Goal: Communication & Community: Answer question/provide support

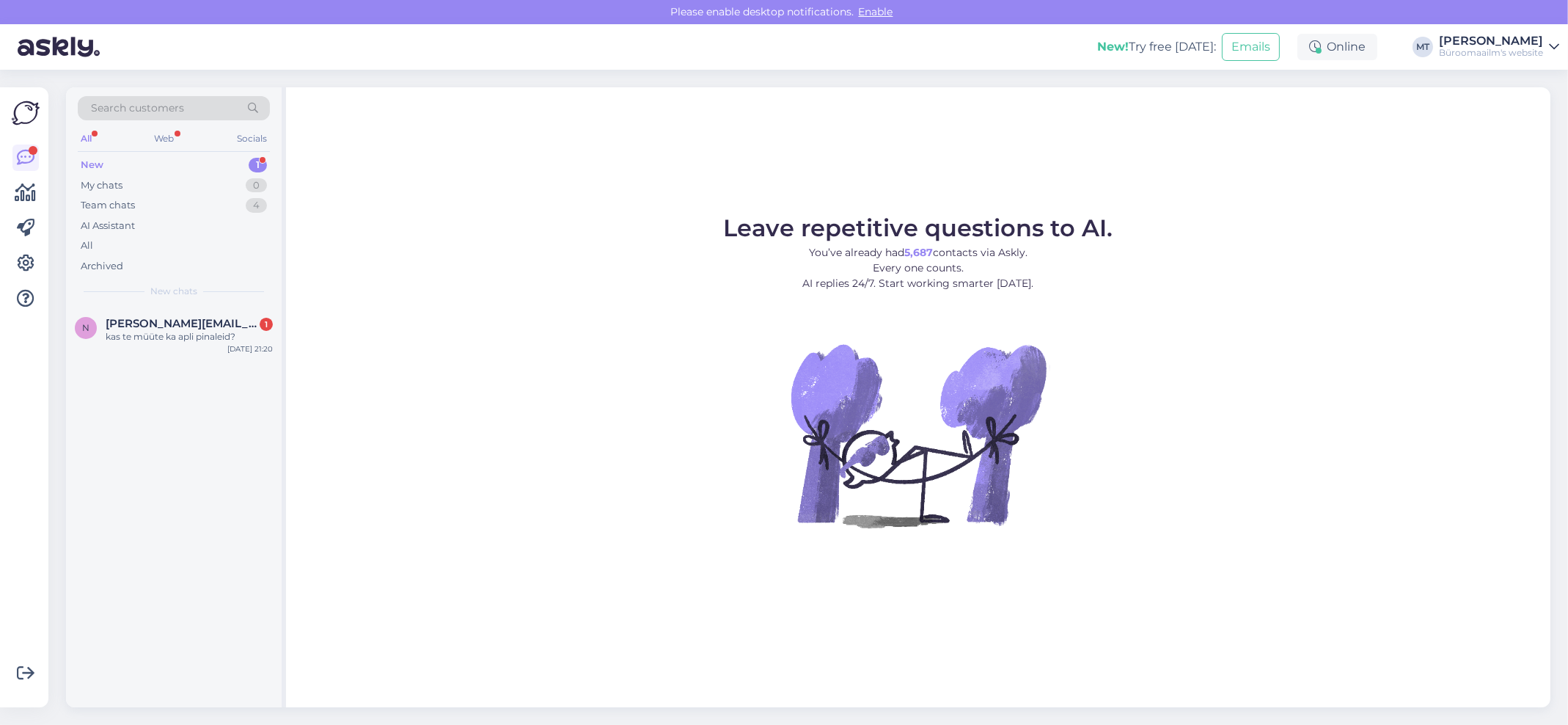
click at [96, 157] on div "New" at bounding box center [92, 165] width 23 height 15
click at [127, 335] on div "kas te müüte ka apli pinaleid?" at bounding box center [189, 337] width 167 height 13
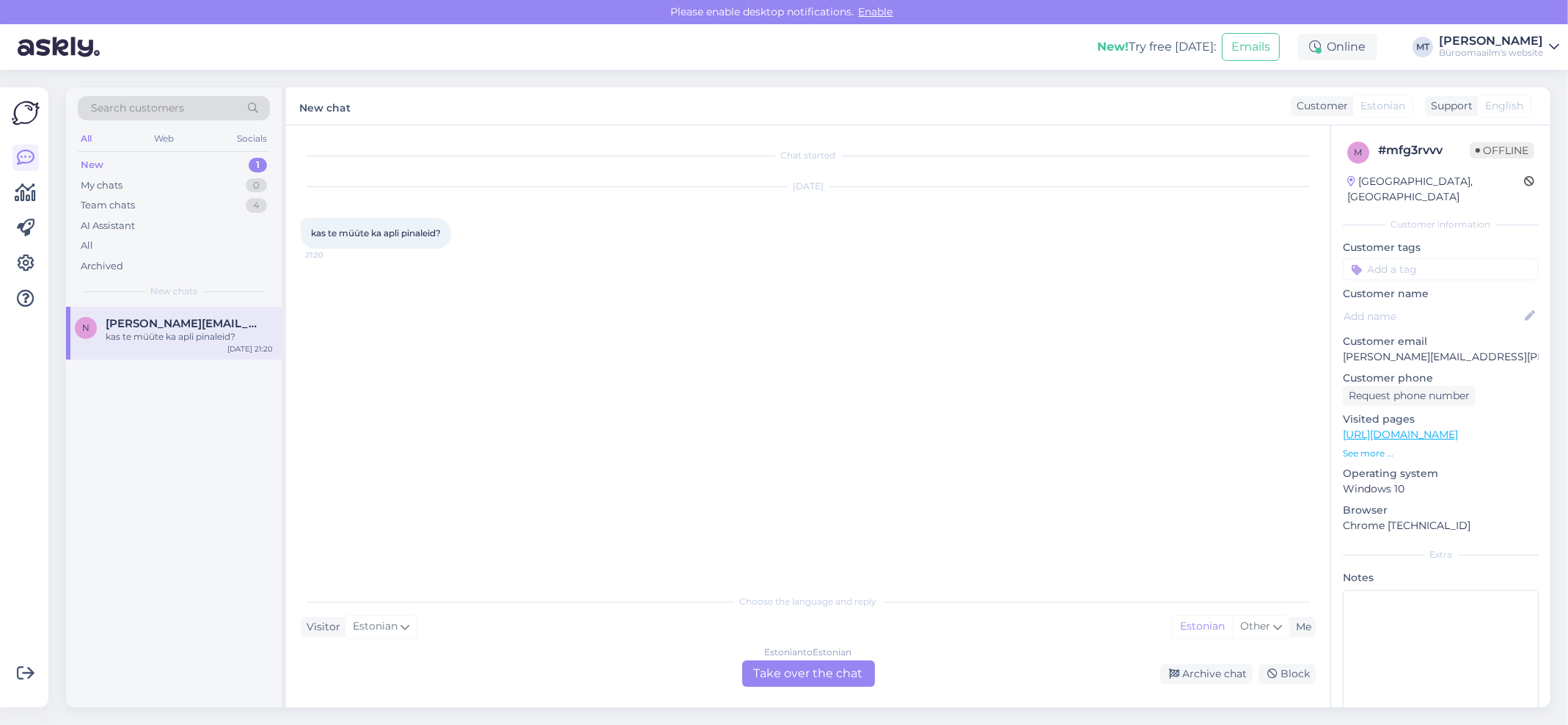
click at [800, 665] on div "Estonian to Estonian Take over the chat" at bounding box center [809, 674] width 133 height 26
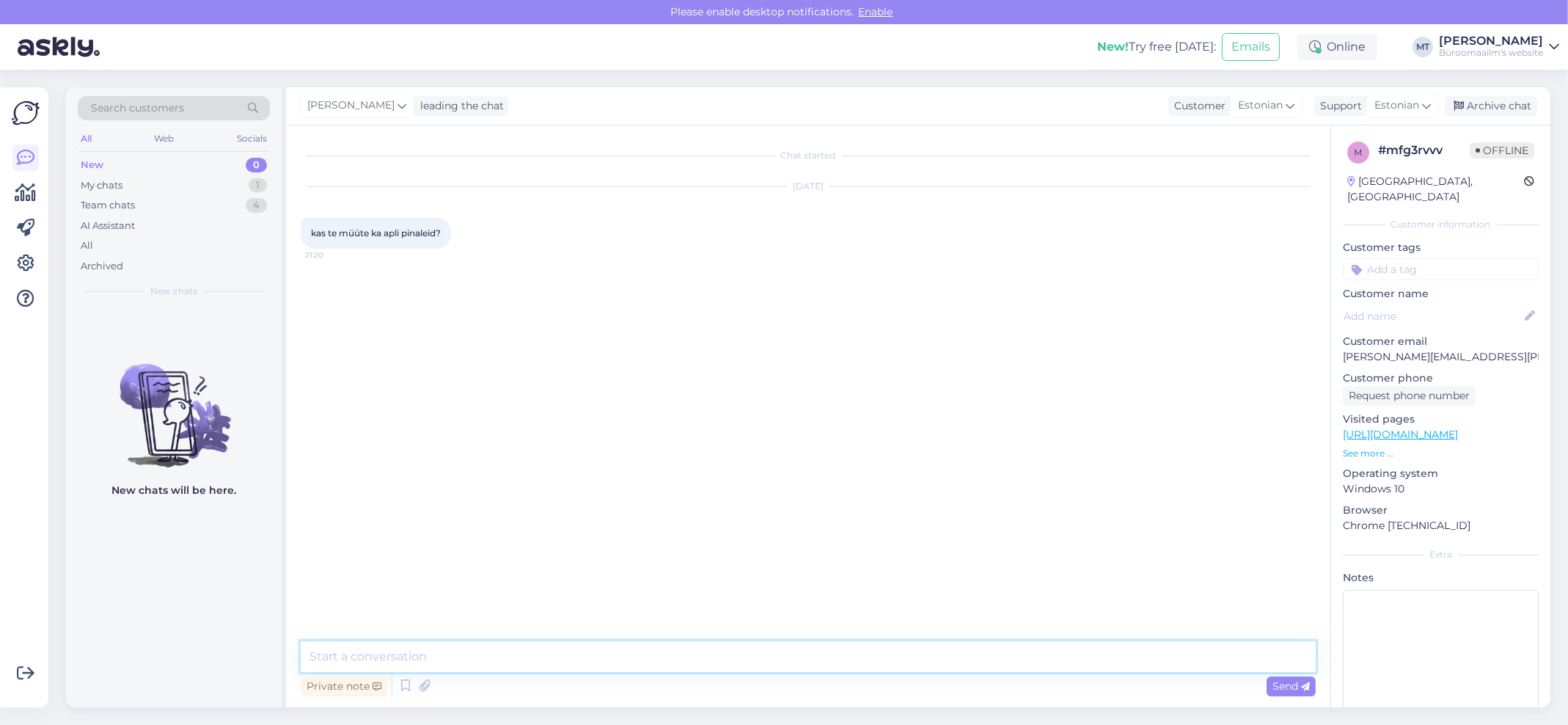
click at [531, 648] on textarea at bounding box center [808, 657] width 1015 height 31
type textarea "t"
click at [341, 654] on textarea "Tere. pakume neid mudeleid" at bounding box center [808, 657] width 1015 height 31
click at [535, 666] on textarea "Tere. Pakume neid mudeleid" at bounding box center [808, 657] width 1015 height 31
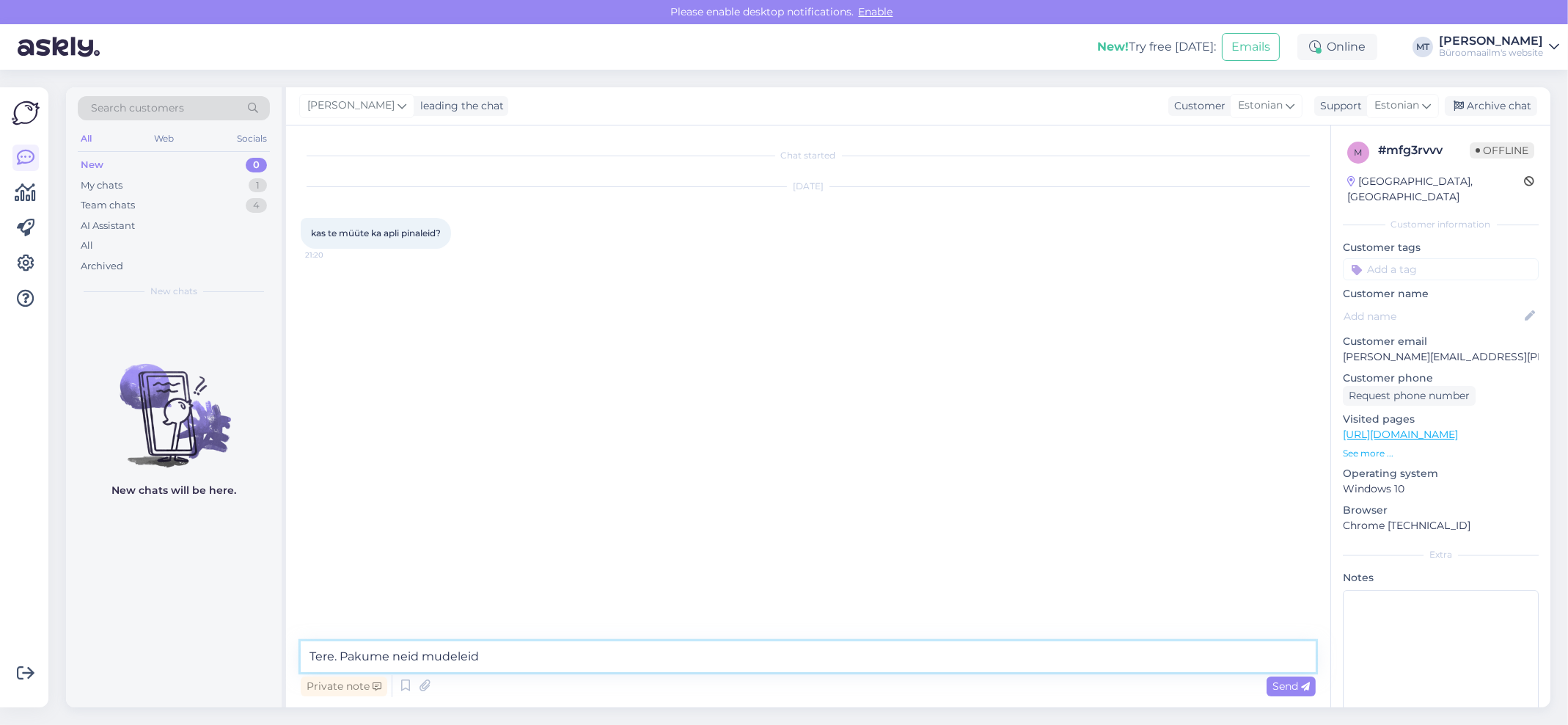
paste textarea "https://www.byroomaailm.ee/kampaaniad/e-smaspaev/pinal-apli-urban-collection-60…"
paste textarea "https://www.byroomaailm.ee/pinal-up-north-75x185x55-mm-silikoonist-assortii-apl…"
paste textarea "https://www.byroomaailm.ee/pinal-up-north-60x80x220-mm-kolmekandiline-silikooni…"
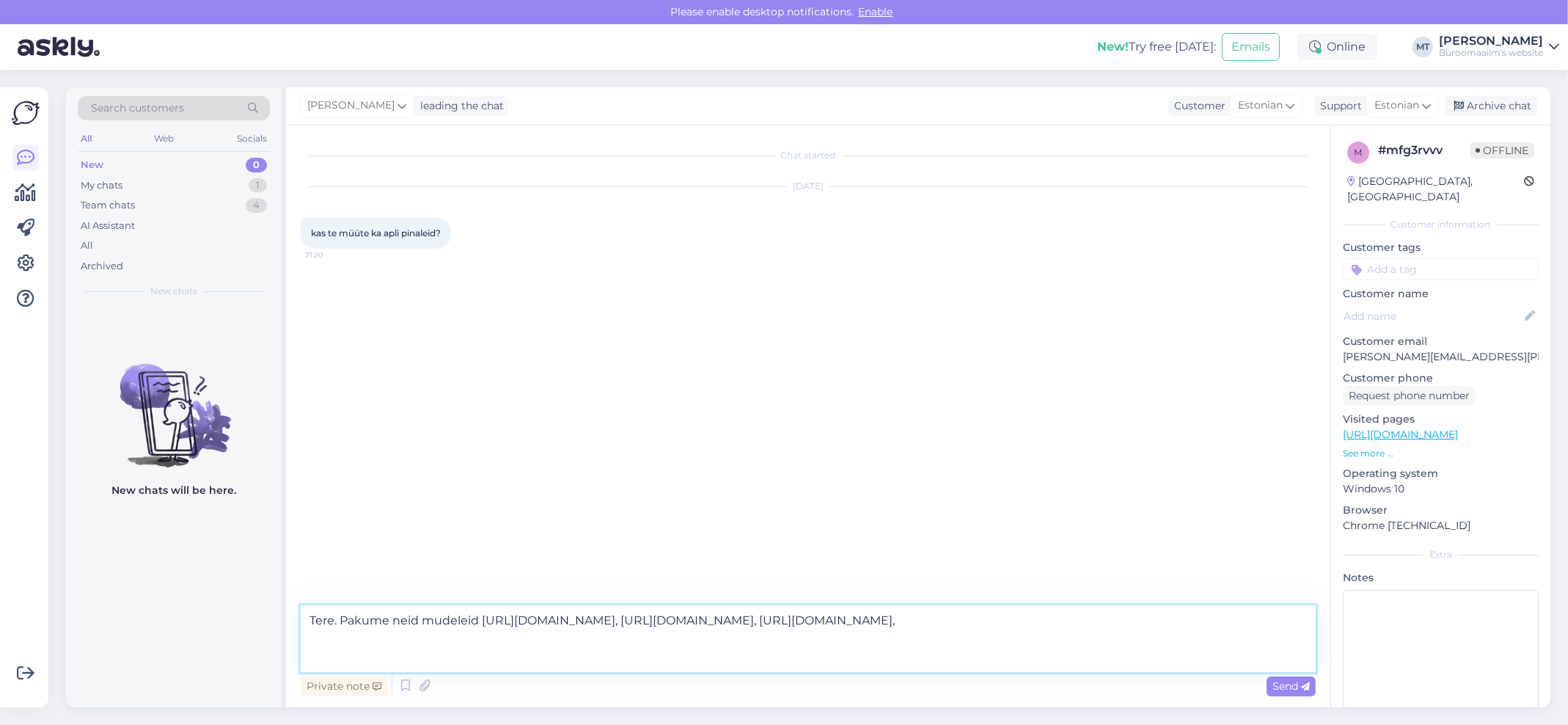
paste textarea "https://www.byroomaailm.ee/pinal-neon-75x185x55-mm-silikoonist-assortii-apli?sk…"
type textarea "Tere. Pakume neid mudeleid https://www.byroomaailm.ee/kampaaniad/e-smaspaev/pin…"
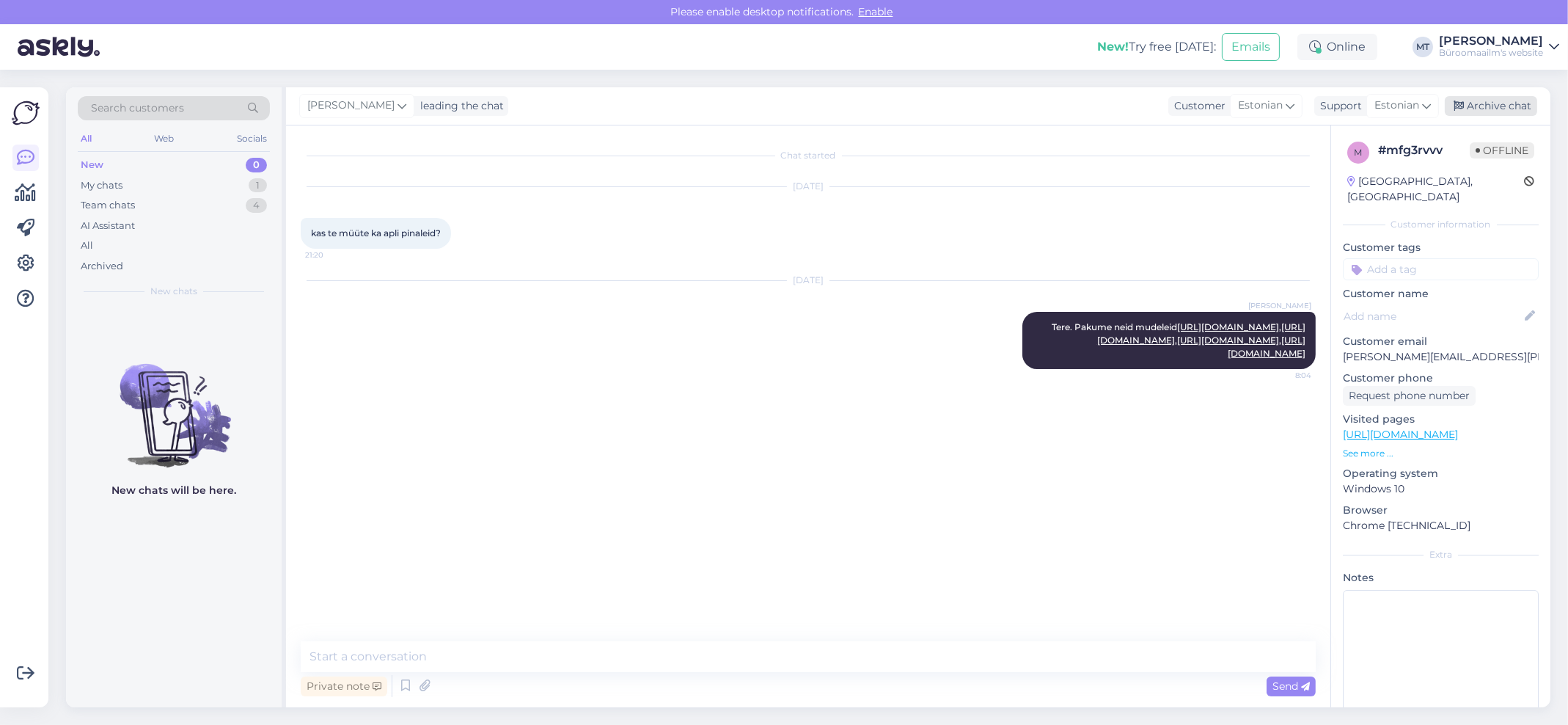
click at [1514, 105] on div "Archive chat" at bounding box center [1491, 106] width 93 height 20
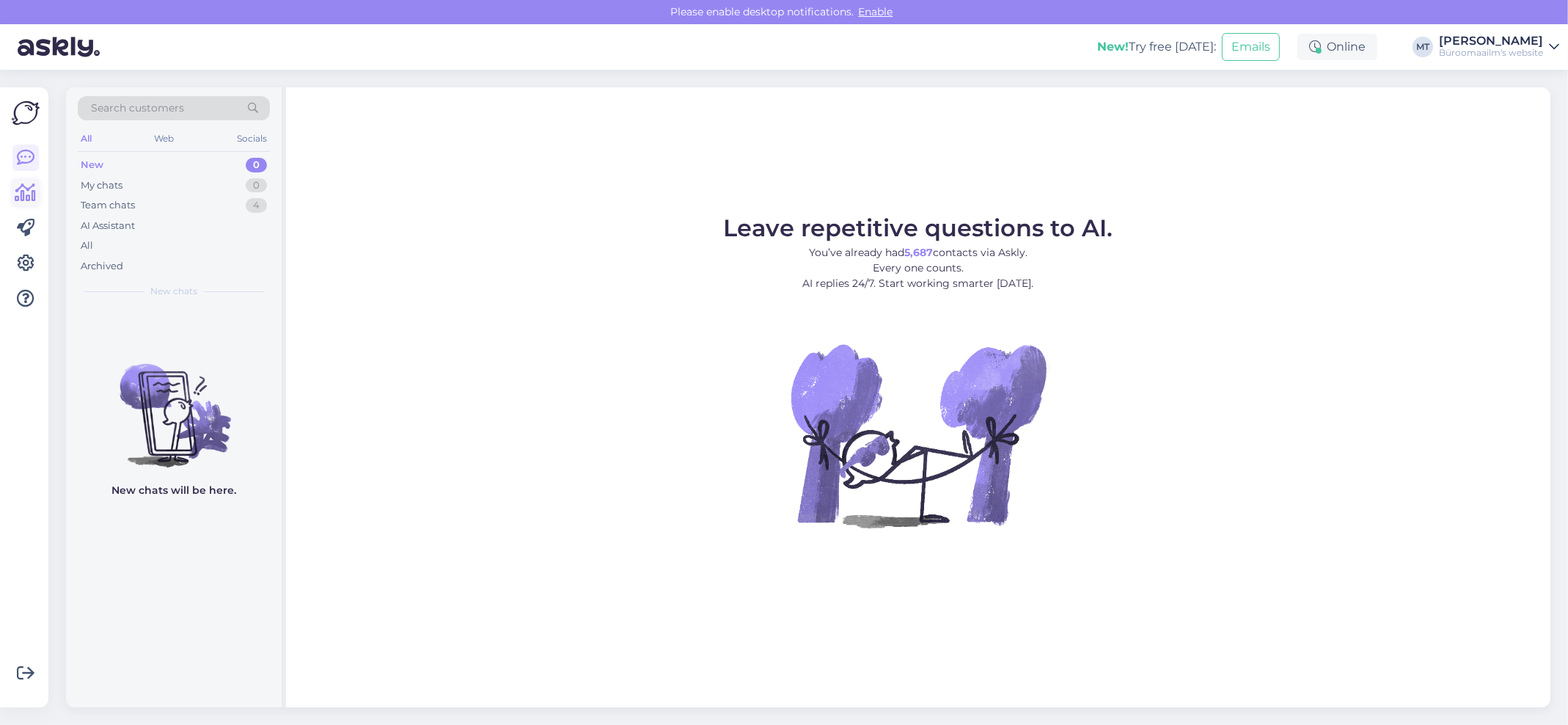
click at [30, 193] on icon at bounding box center [26, 193] width 21 height 18
